Goal: Task Accomplishment & Management: Use online tool/utility

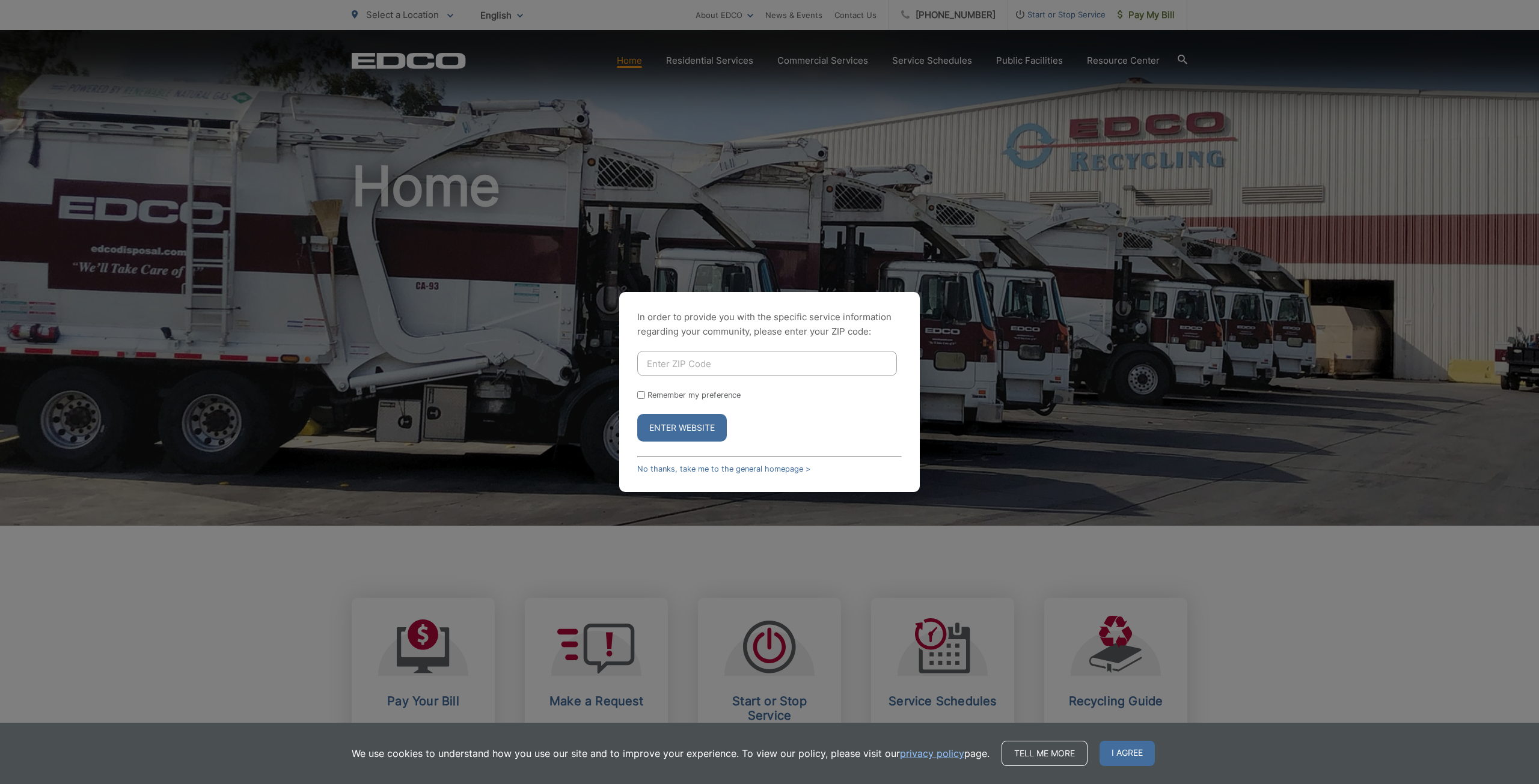
click at [666, 364] on input "Enter ZIP Code" at bounding box center [767, 363] width 259 height 25
type input "92081"
click at [674, 431] on button "Enter Website" at bounding box center [682, 428] width 89 height 28
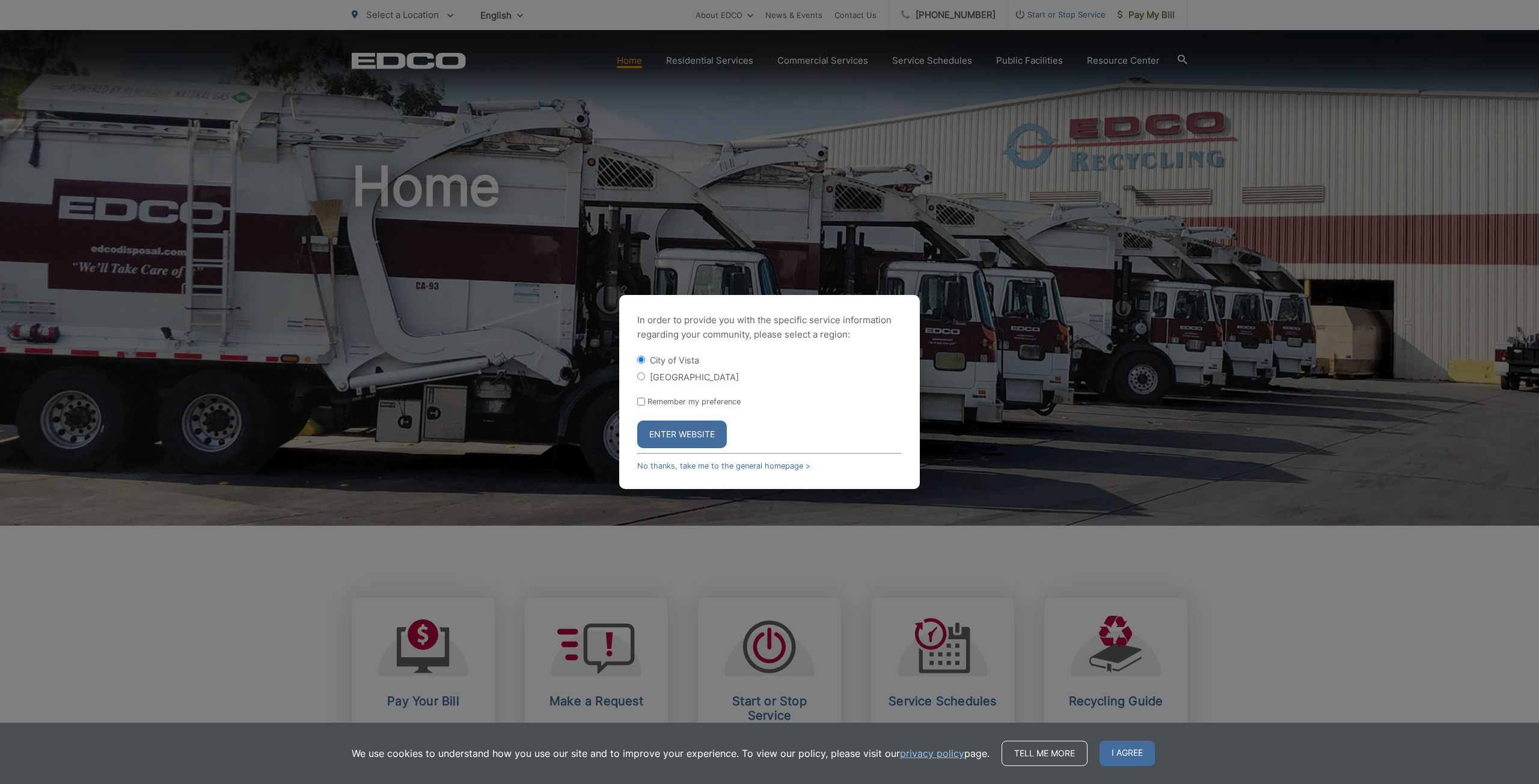
click at [678, 435] on button "Enter Website" at bounding box center [682, 434] width 89 height 28
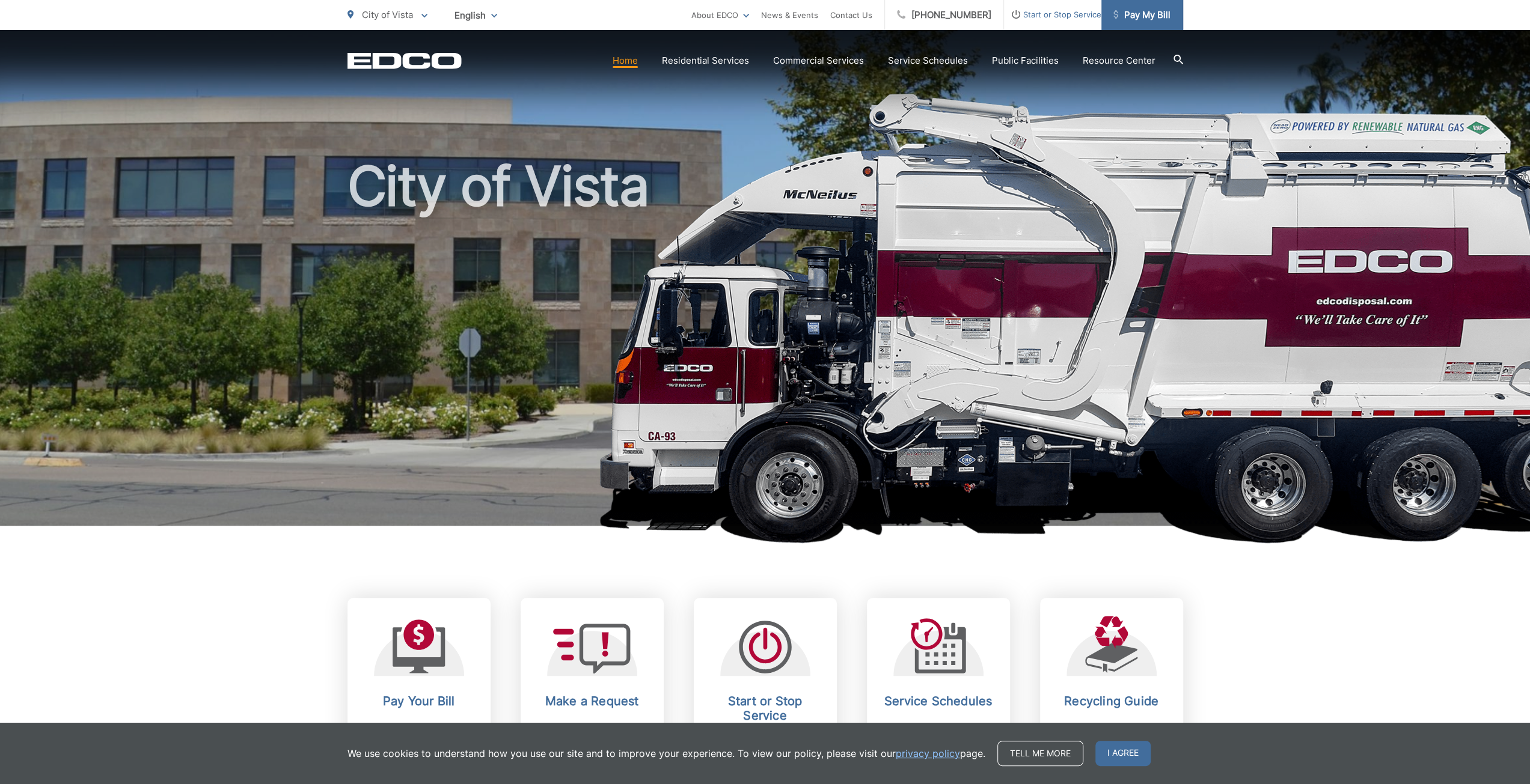
click at [1138, 2] on link "Pay My Bill" at bounding box center [1142, 15] width 82 height 30
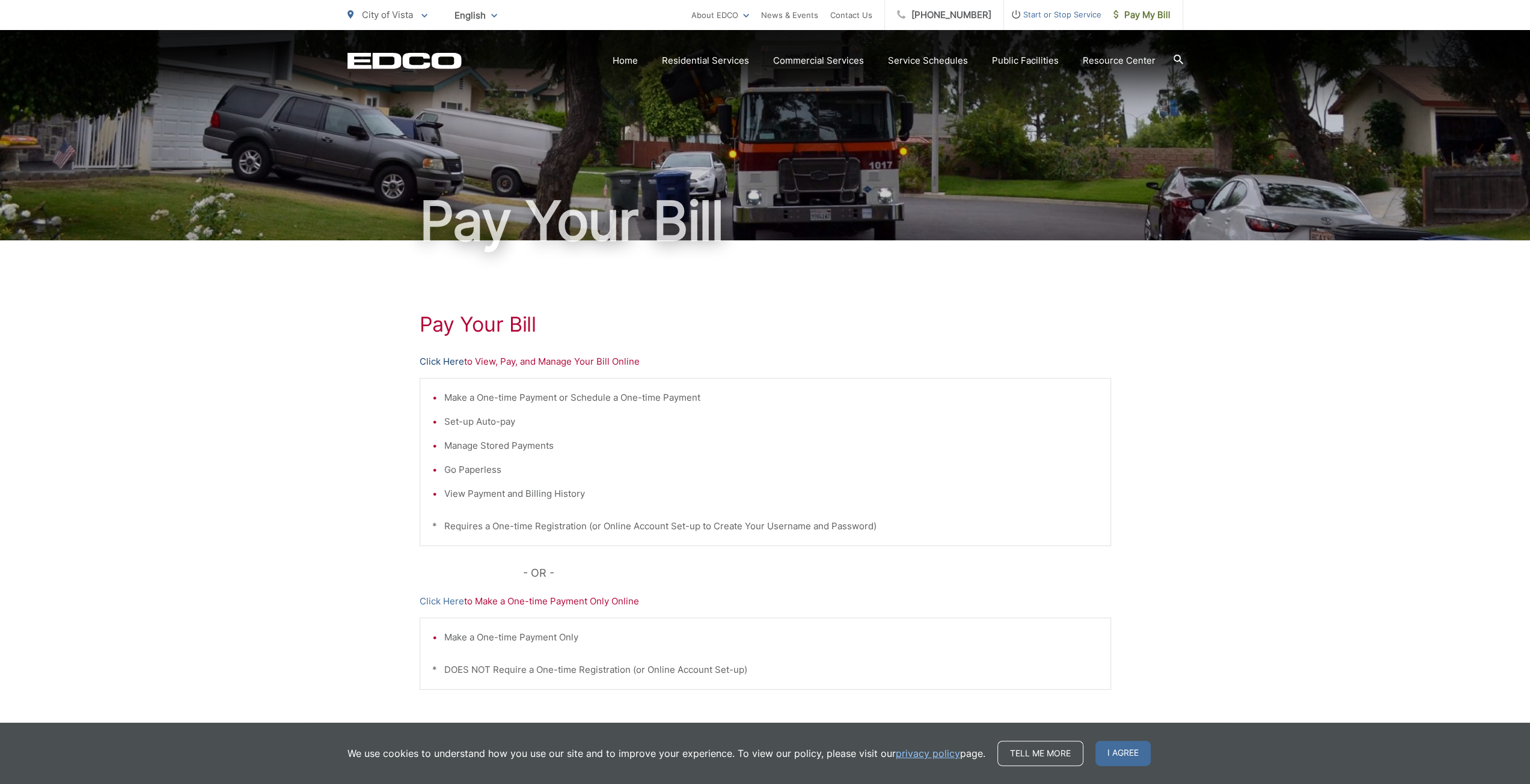
click at [438, 357] on link "Click Here" at bounding box center [442, 361] width 45 height 14
